Goal: Transaction & Acquisition: Download file/media

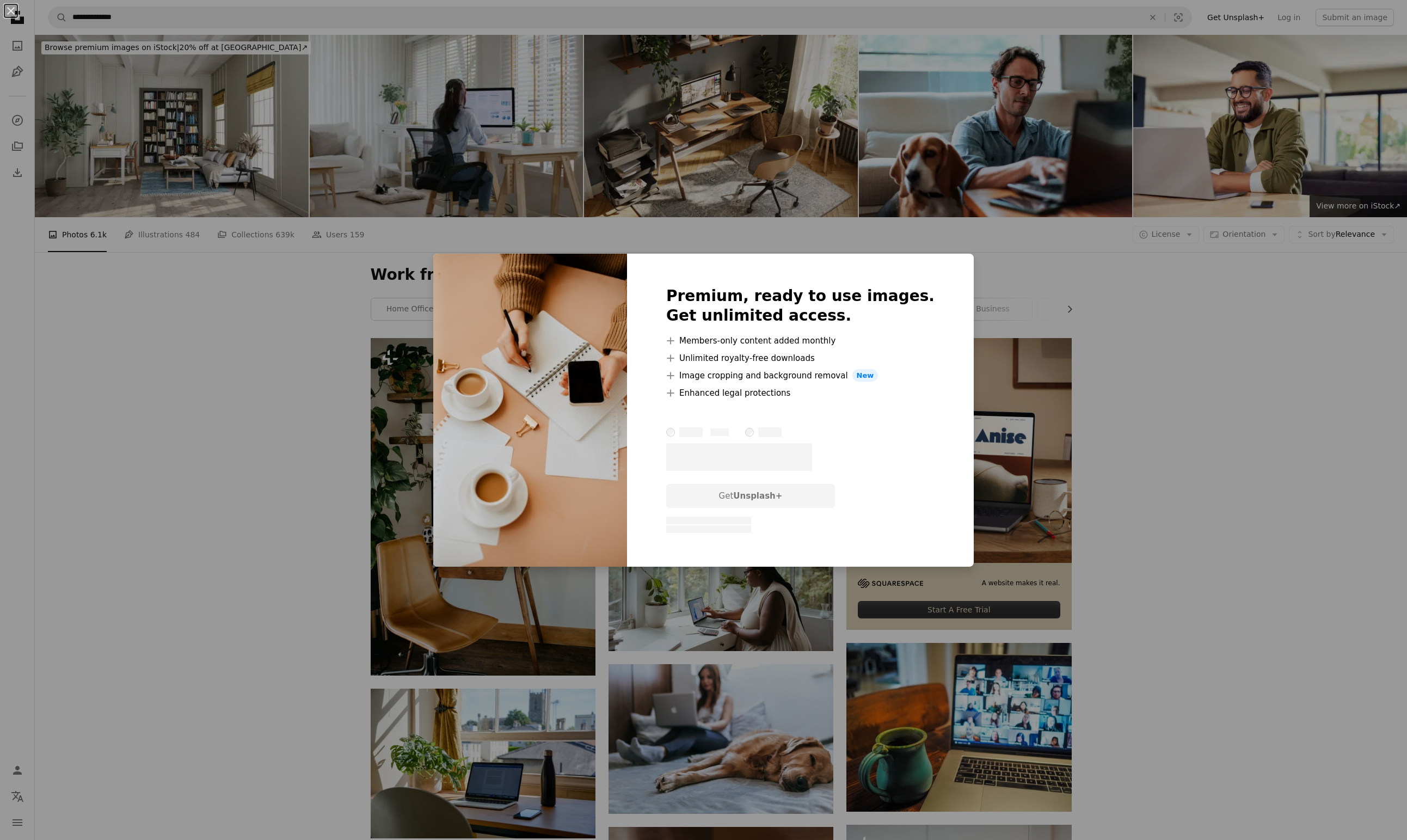
scroll to position [2055, 0]
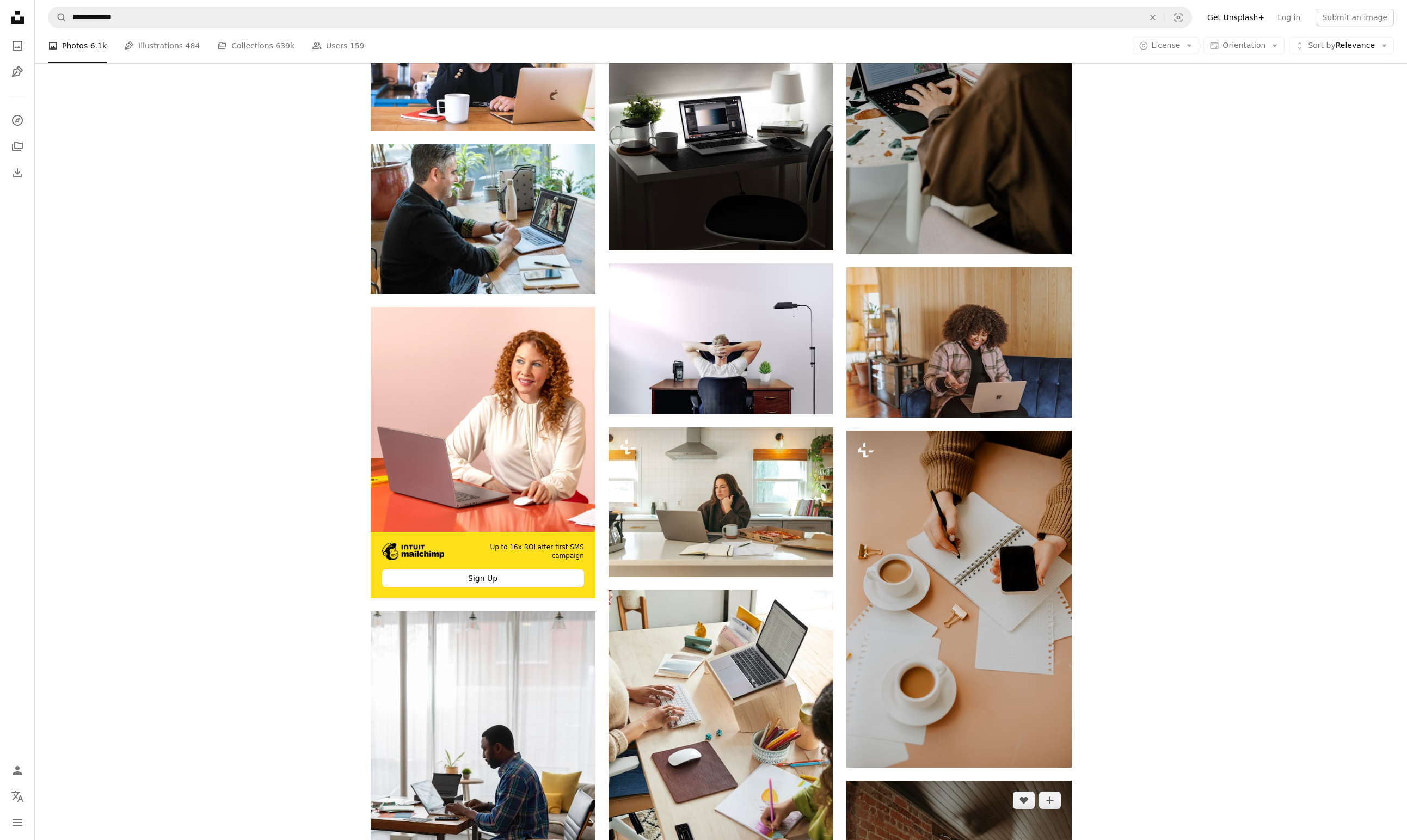
scroll to position [2444, 0]
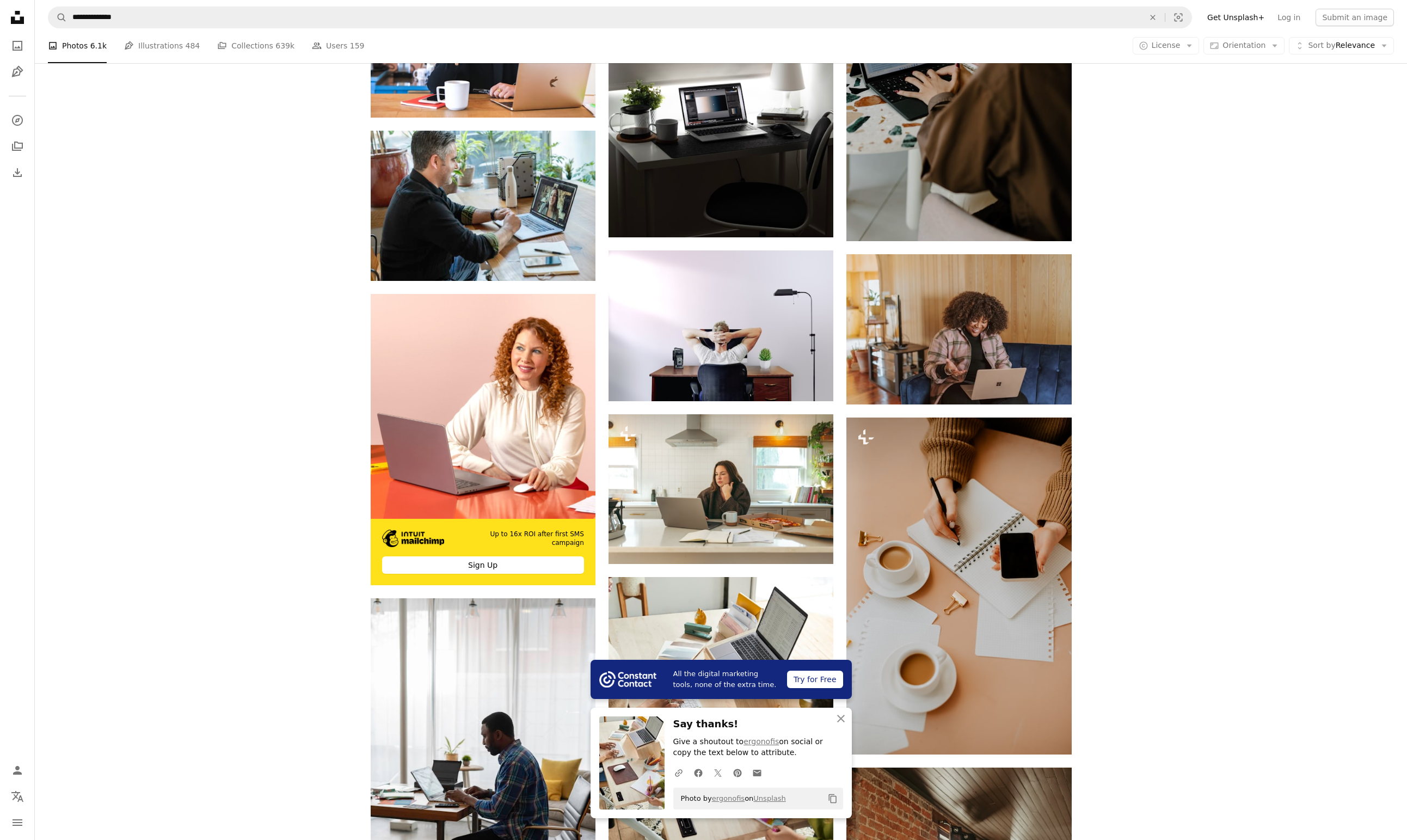
click at [78, 561] on div "Plus sign for Unsplash+ A heart A plus sign [PERSON_NAME] For Unsplash+ A lock …" at bounding box center [720, 341] width 1372 height 4895
